Goal: Find contact information: Find contact information

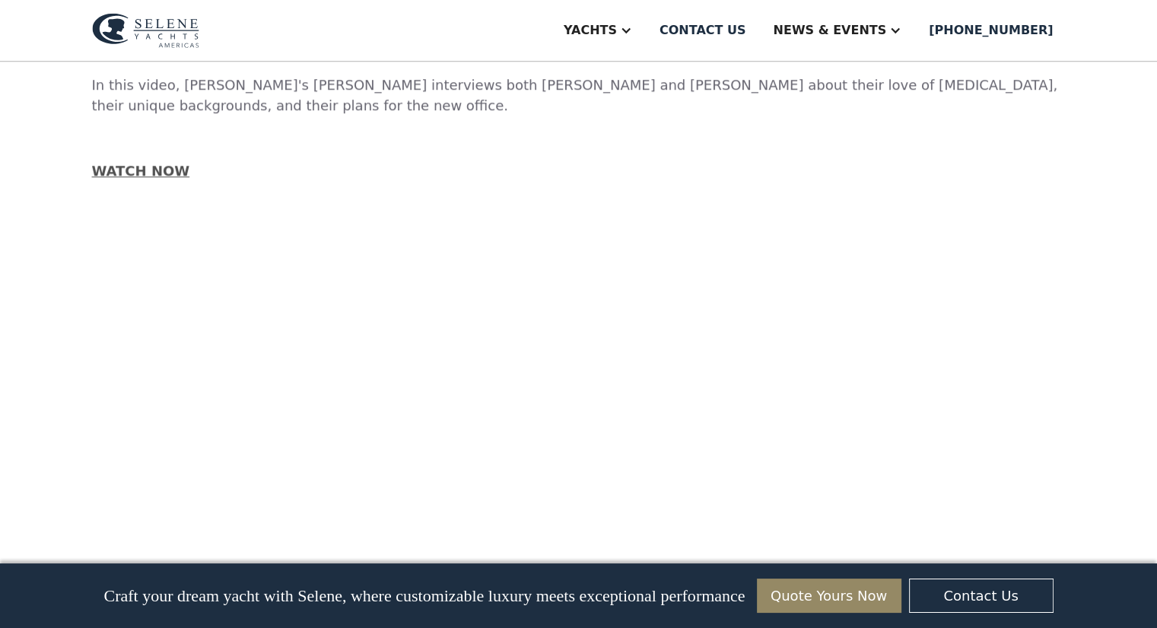
scroll to position [1674, 0]
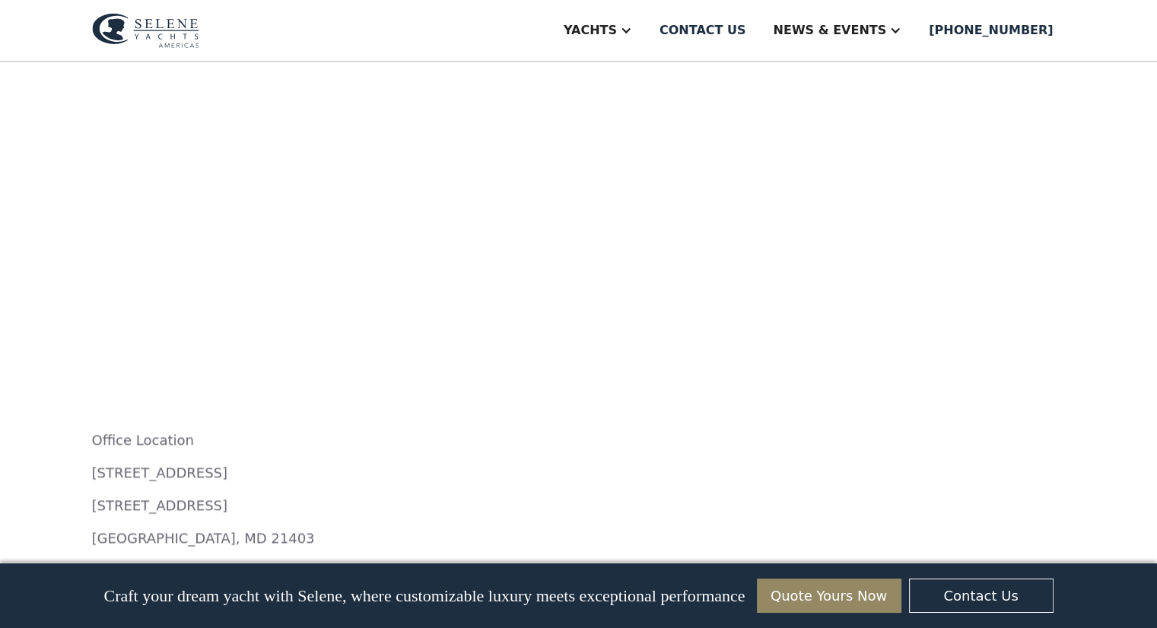
drag, startPoint x: 302, startPoint y: 427, endPoint x: 91, endPoint y: 422, distance: 210.8
click at [92, 593] on p "[PERSON_NAME][EMAIL_ADDRESS][DOMAIN_NAME]" at bounding box center [579, 603] width 974 height 21
copy link "[PERSON_NAME][EMAIL_ADDRESS][DOMAIN_NAME]"
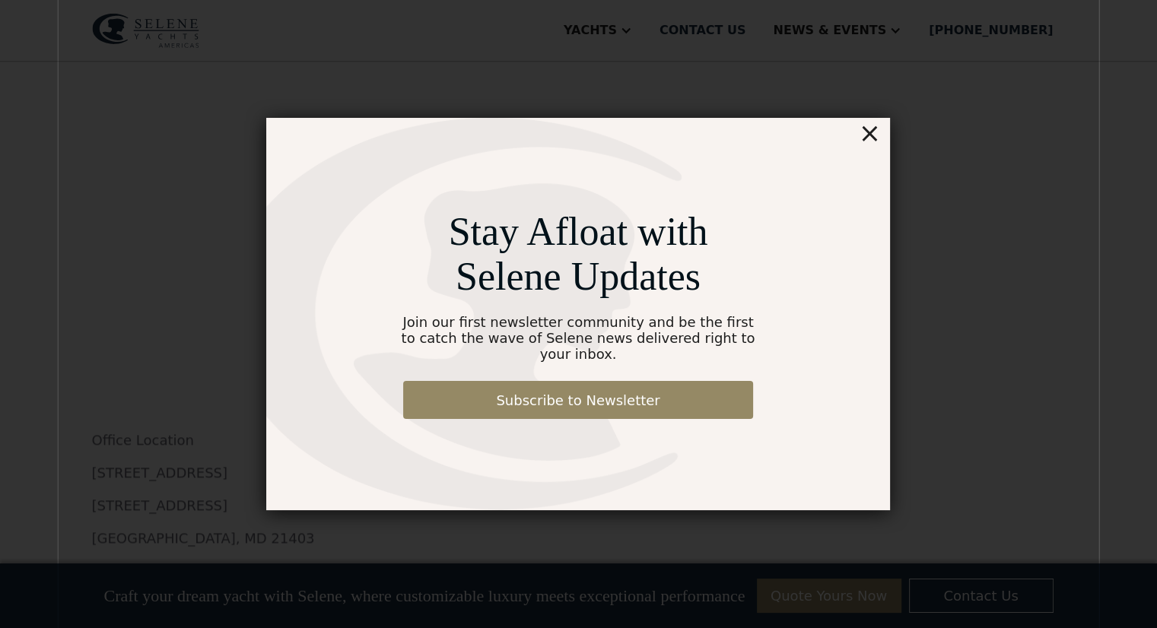
click at [864, 146] on div "×" at bounding box center [870, 133] width 22 height 30
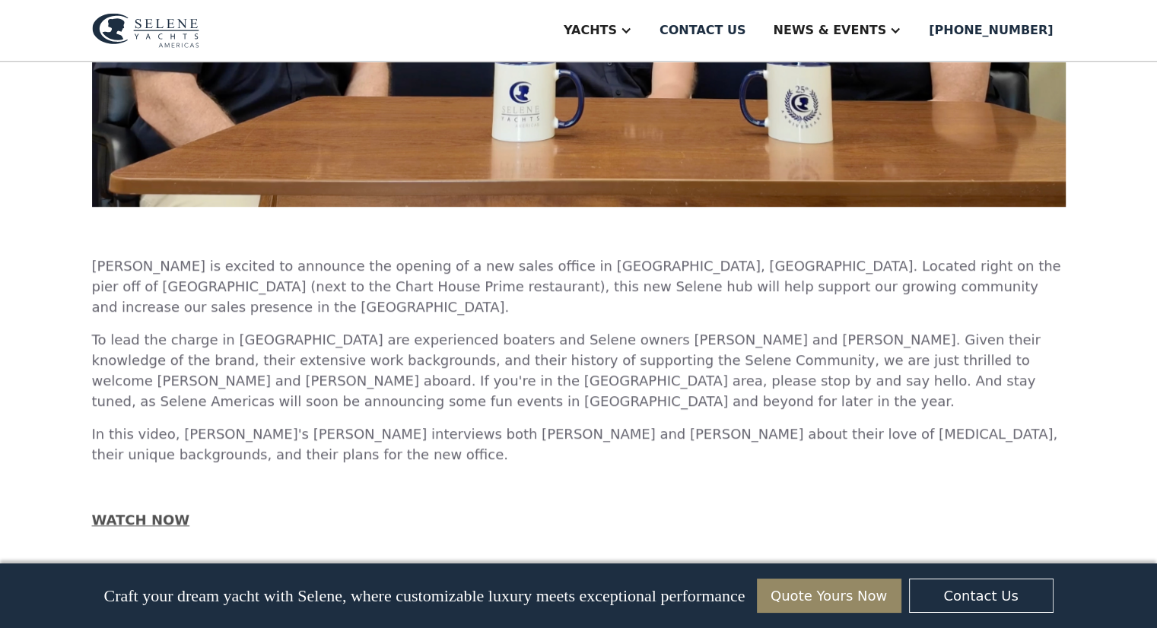
scroll to position [761, 0]
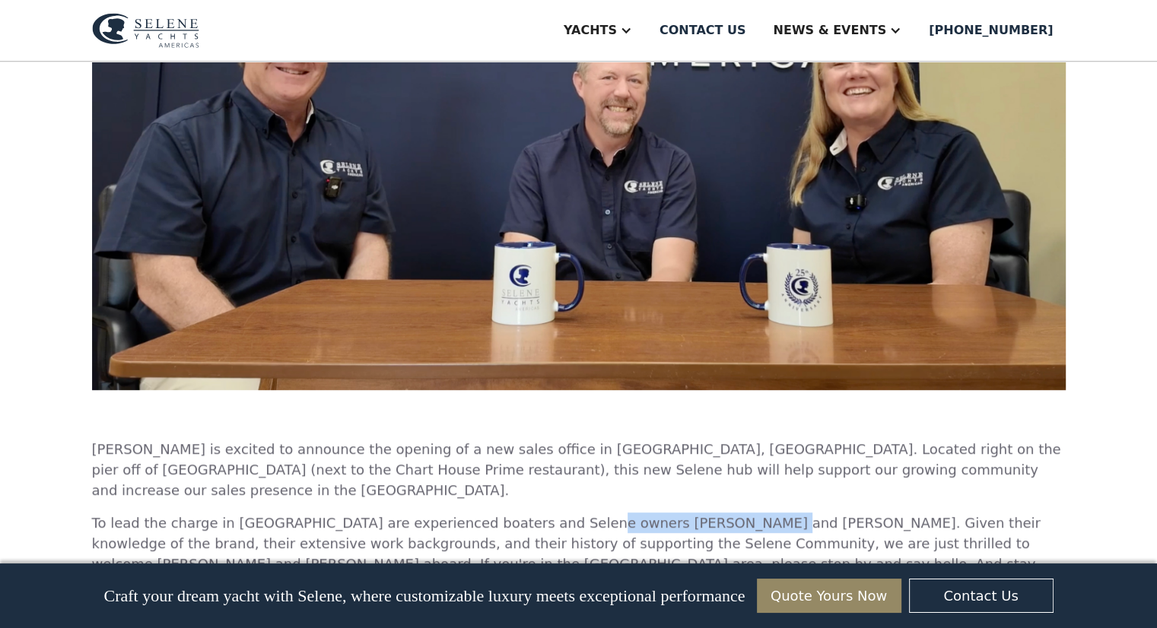
drag, startPoint x: 548, startPoint y: 382, endPoint x: 688, endPoint y: 381, distance: 140.0
click at [688, 513] on p "To lead the charge in [GEOGRAPHIC_DATA] are experienced boaters and Selene owne…" at bounding box center [579, 554] width 974 height 82
copy p "[PERSON_NAME] and [PERSON_NAME]"
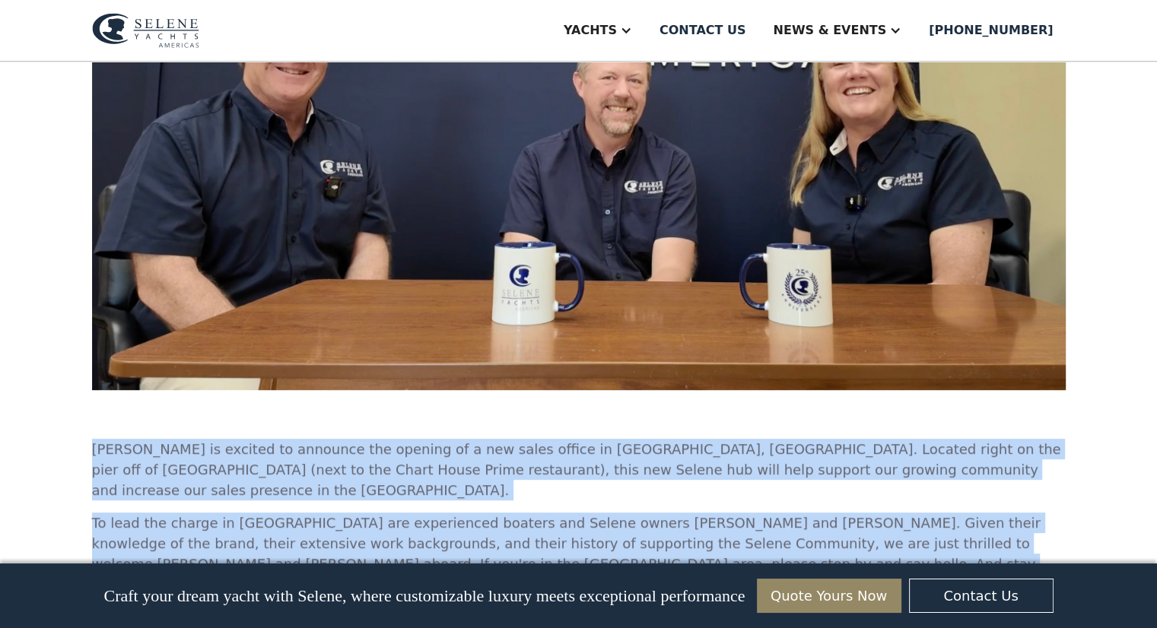
drag, startPoint x: 90, startPoint y: 328, endPoint x: 1013, endPoint y: 454, distance: 932.1
click at [1016, 456] on div "Selene Americas [GEOGRAPHIC_DATA], [GEOGRAPHIC_DATA] Office is Opening! And wel…" at bounding box center [578, 493] width 1157 height 2385
copy div "[PERSON_NAME] is excited to announce the opening of a new sales office in [GEOG…"
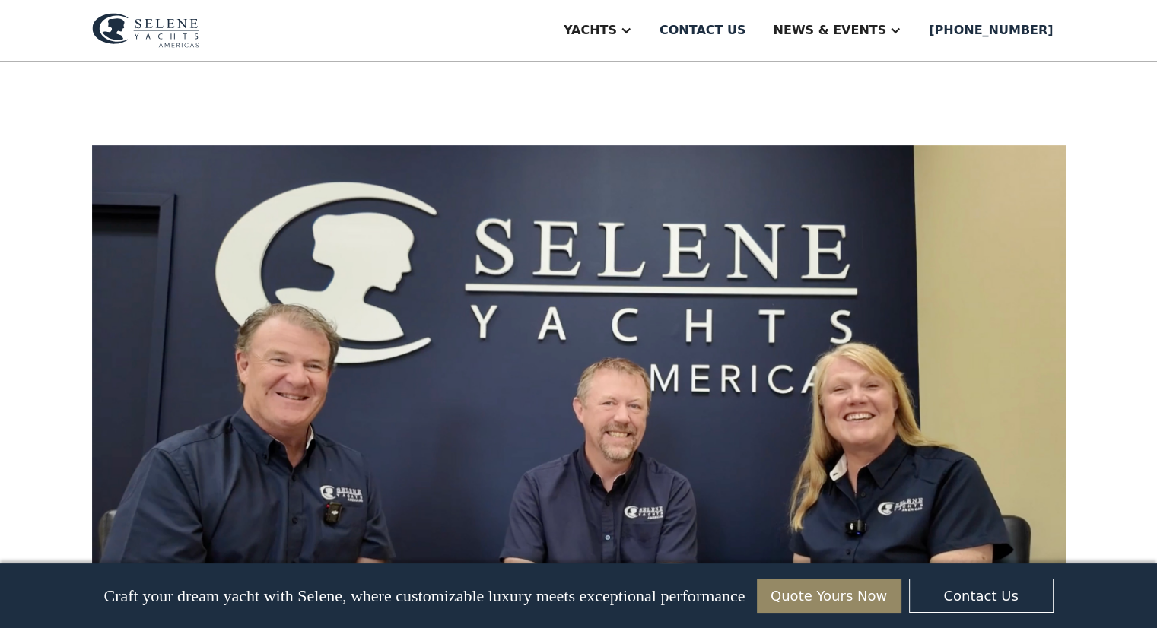
scroll to position [228, 0]
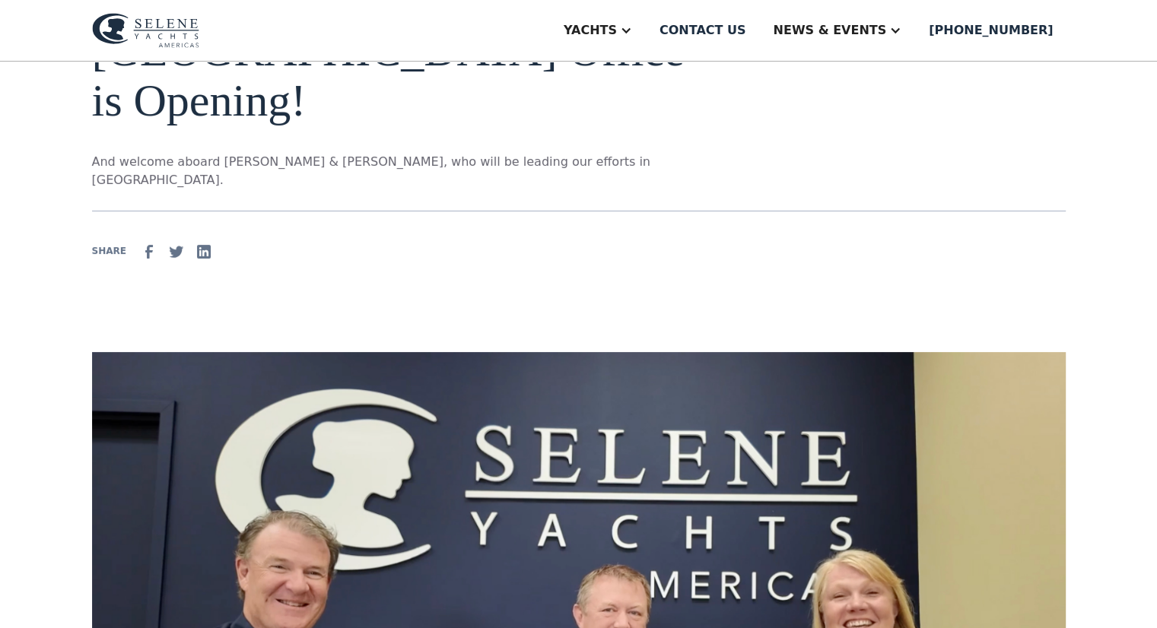
click at [135, 27] on img at bounding box center [145, 30] width 107 height 35
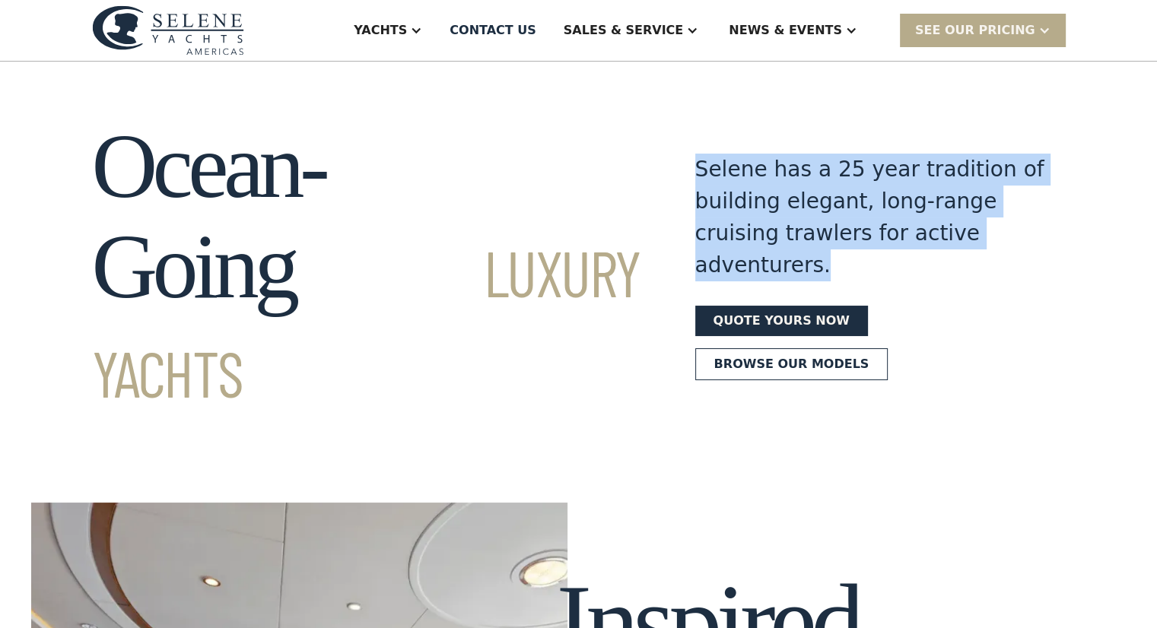
drag, startPoint x: 971, startPoint y: 220, endPoint x: 685, endPoint y: 154, distance: 294.2
click at [695, 154] on div "Selene has a 25 year tradition of building elegant, long-range cruising trawler…" at bounding box center [870, 218] width 350 height 128
copy div "Selene has a 25 year tradition of building elegant, long-range cruising trawler…"
